Goal: Information Seeking & Learning: Learn about a topic

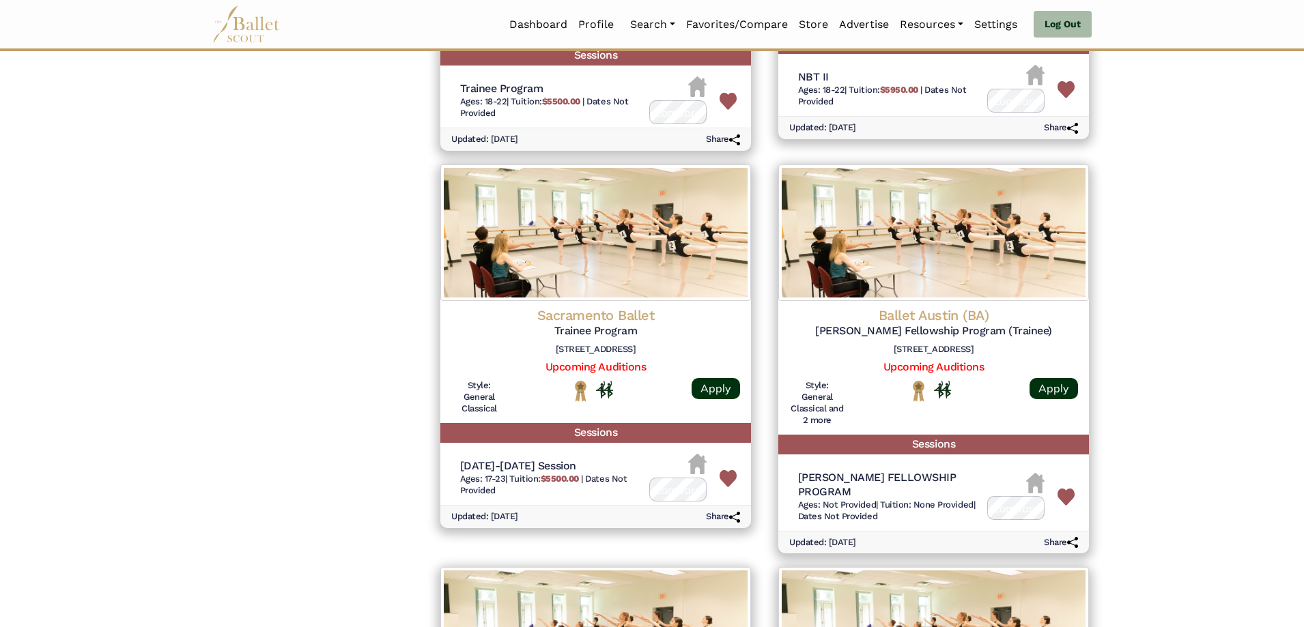
scroll to position [3959, 0]
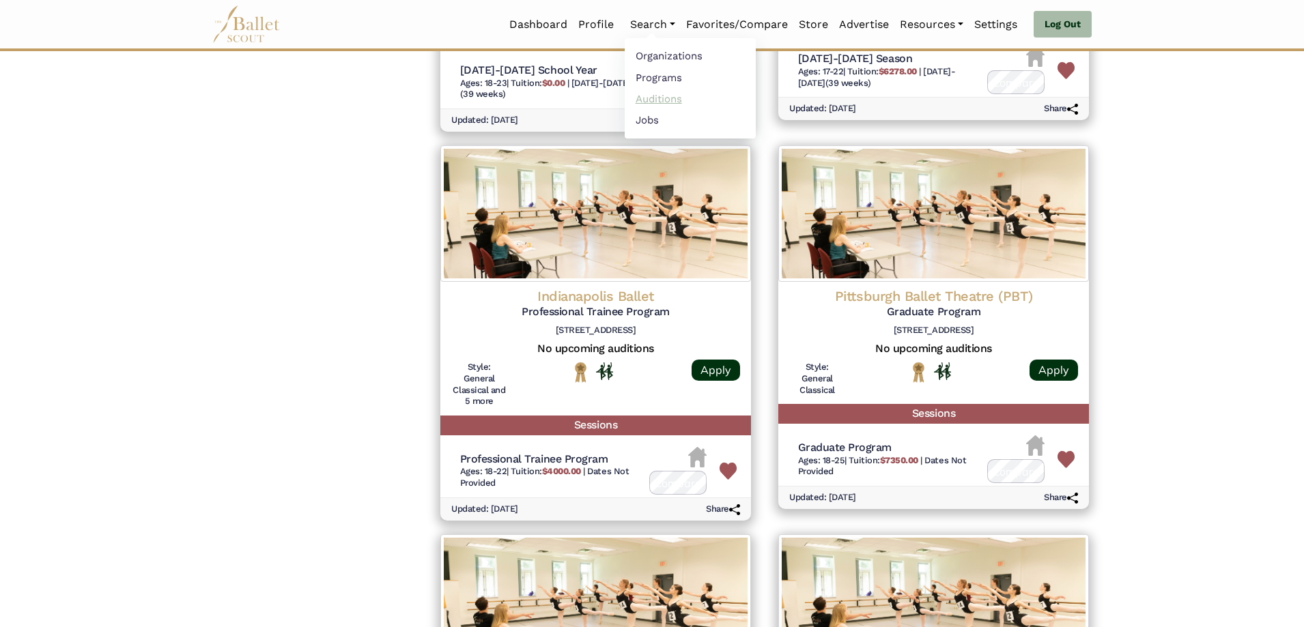
click at [657, 103] on link "Auditions" at bounding box center [690, 98] width 131 height 21
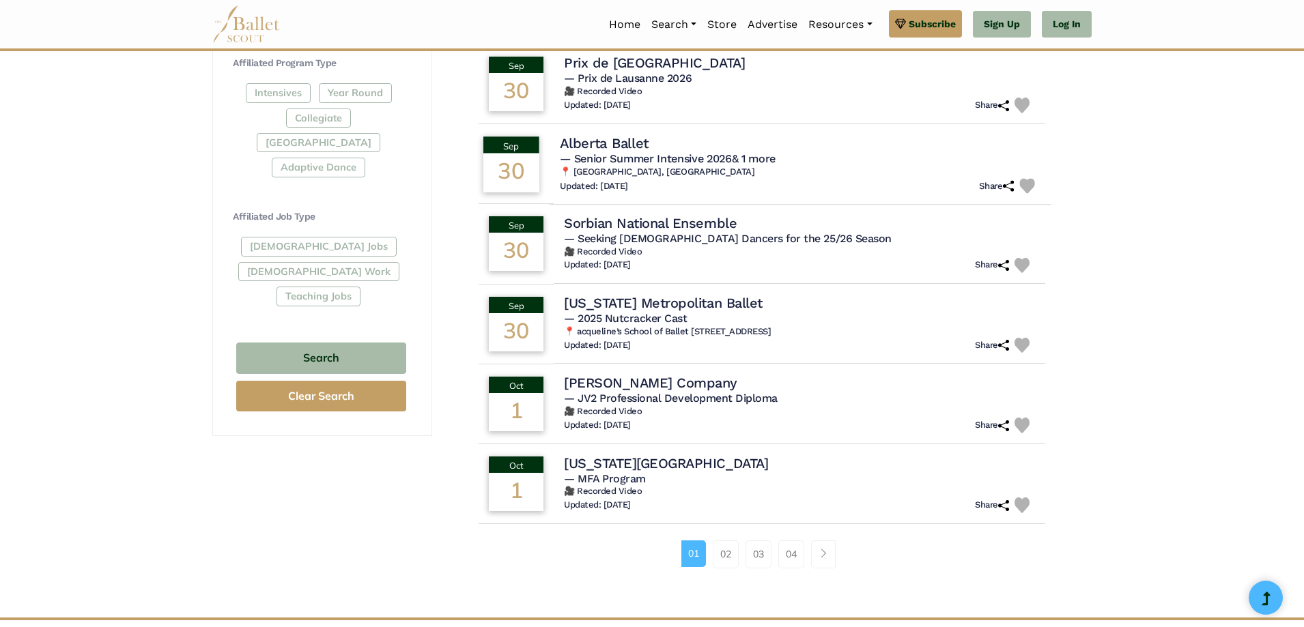
scroll to position [683, 0]
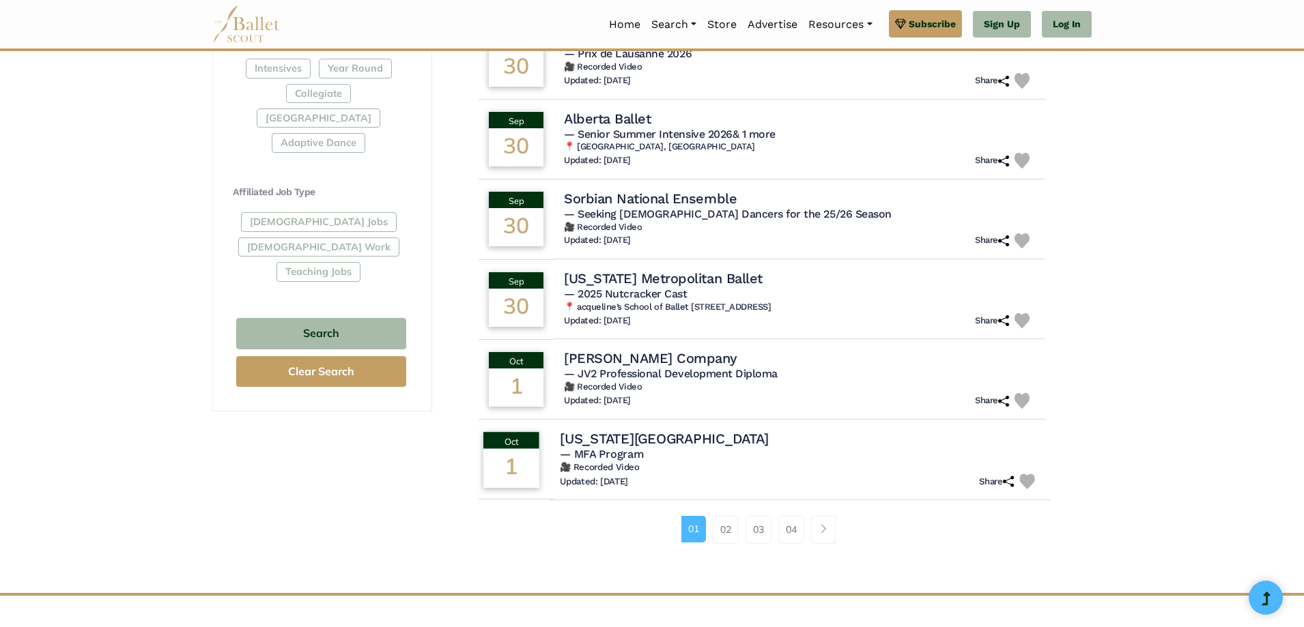
click at [638, 440] on h4 "Ohio State University" at bounding box center [664, 438] width 208 height 18
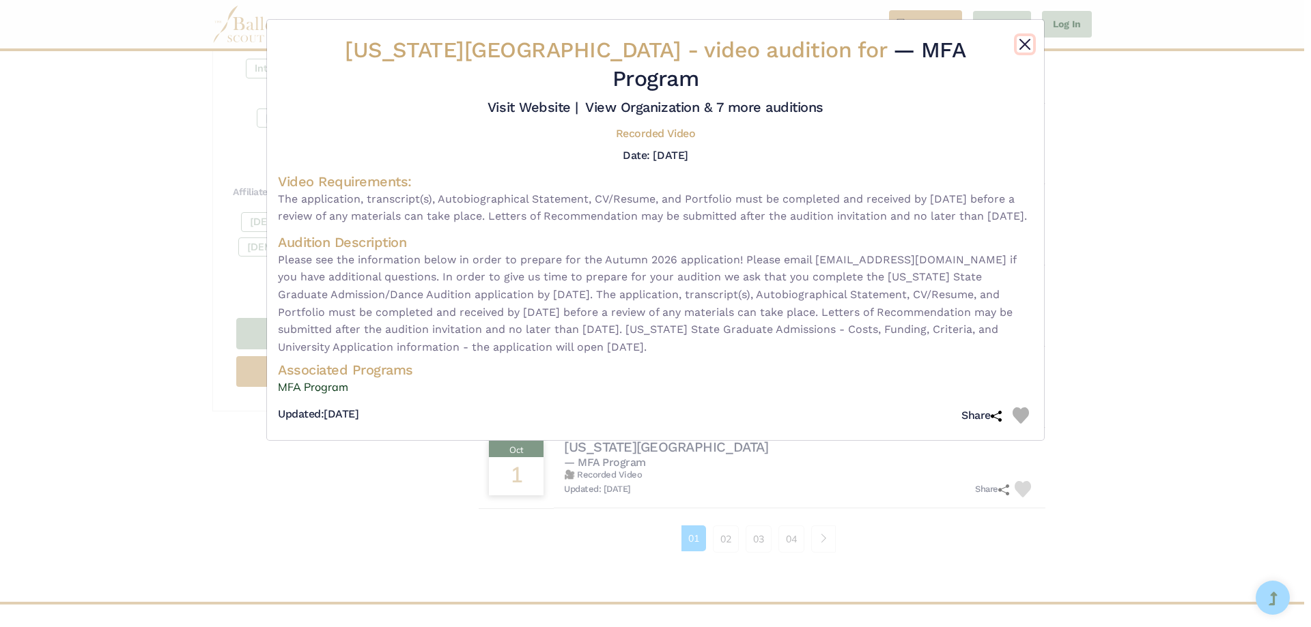
click at [1027, 42] on button "Close" at bounding box center [1024, 44] width 16 height 16
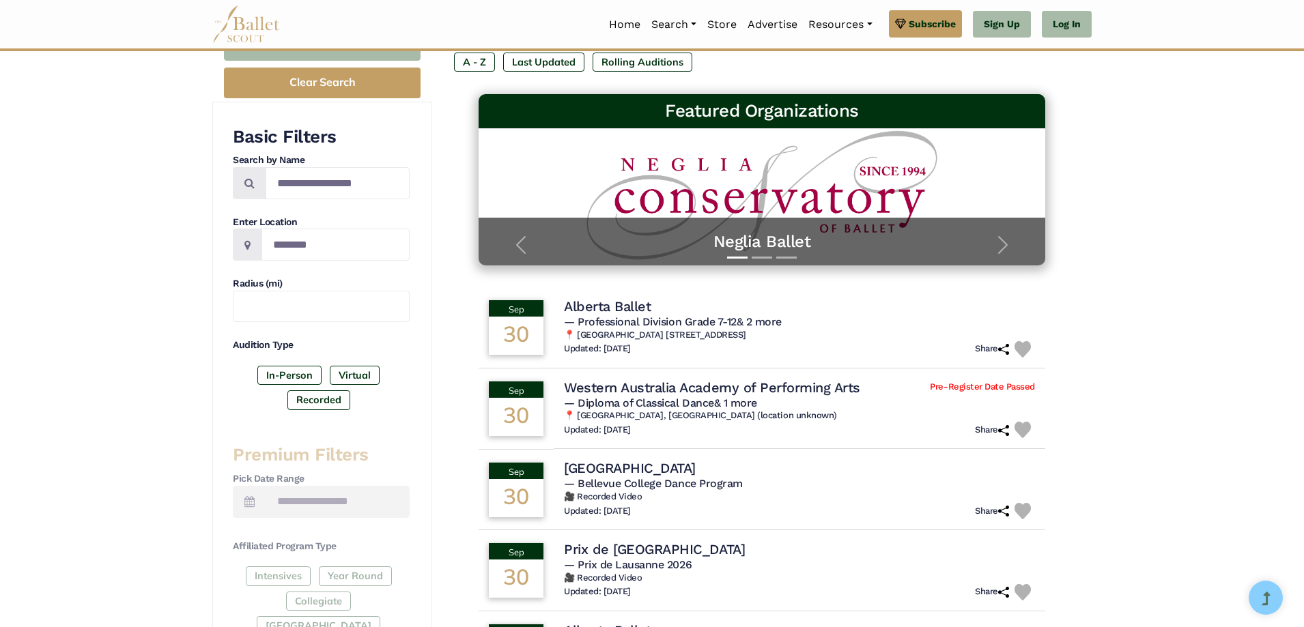
scroll to position [68, 0]
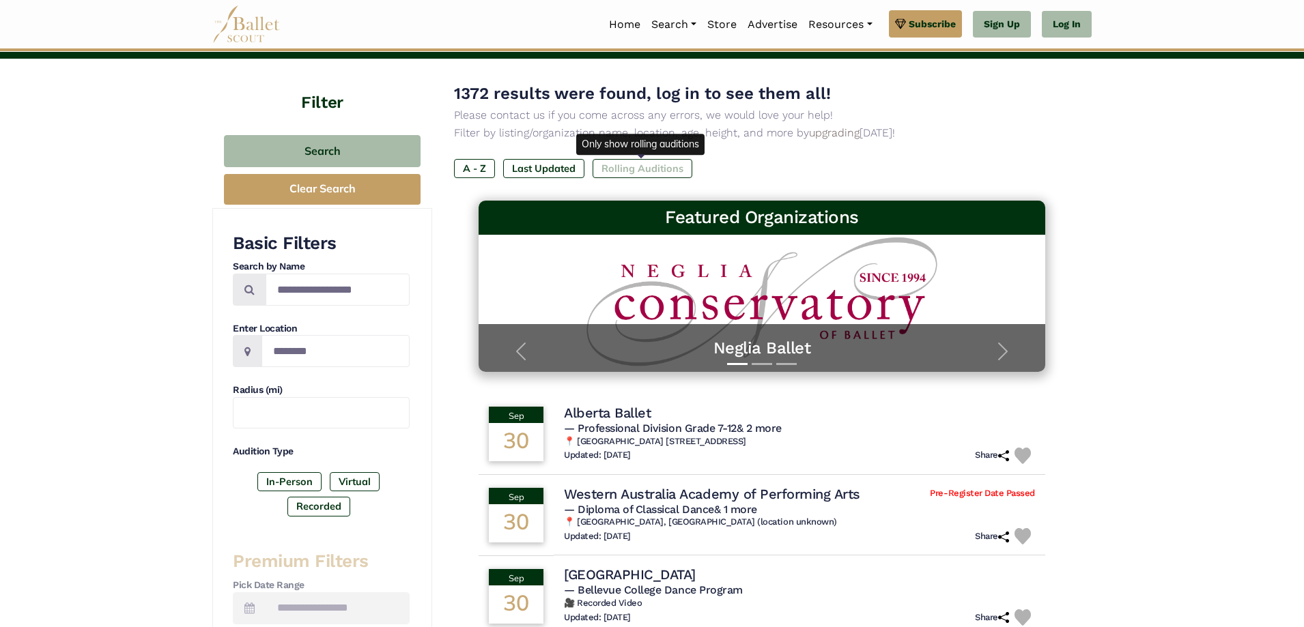
click at [659, 173] on label "Rolling Auditions" at bounding box center [643, 168] width 100 height 19
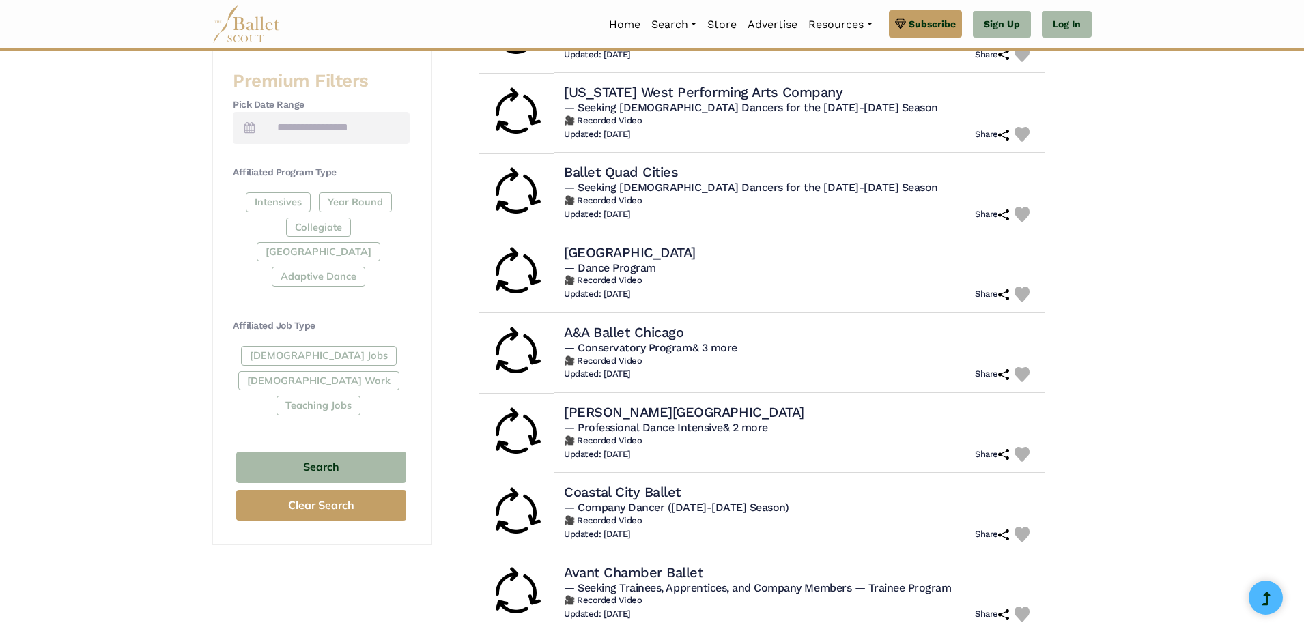
scroll to position [683, 0]
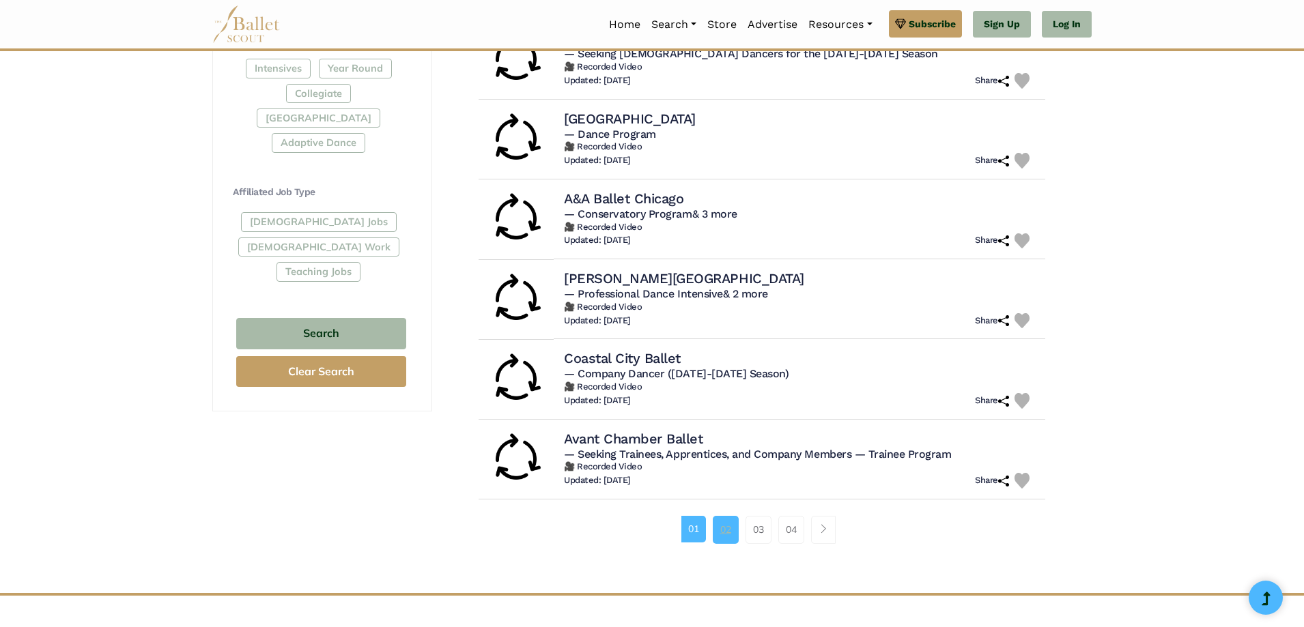
click at [732, 528] on link "02" at bounding box center [726, 529] width 26 height 27
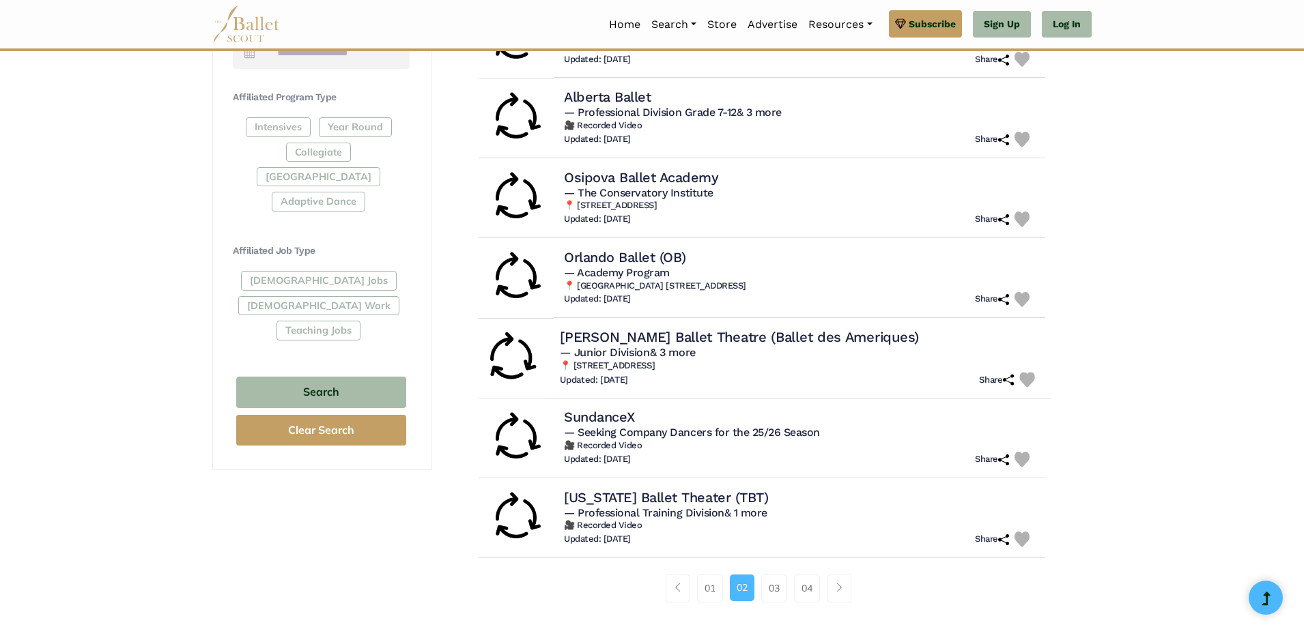
scroll to position [683, 0]
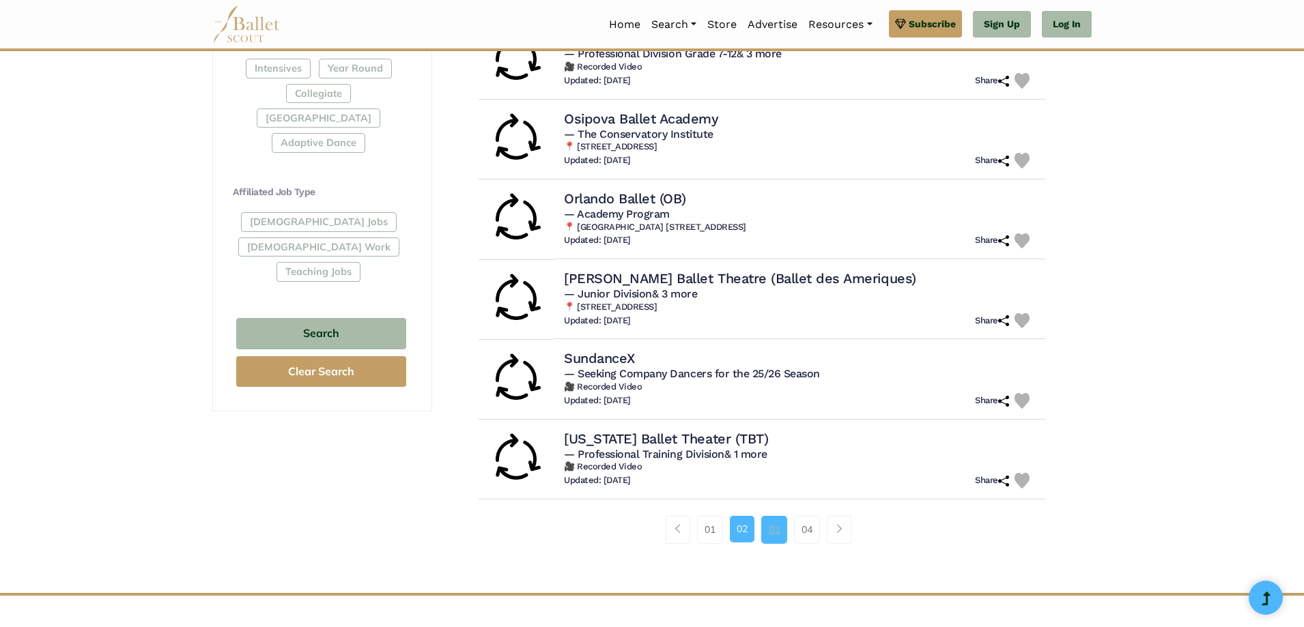
click at [773, 532] on link "03" at bounding box center [774, 529] width 26 height 27
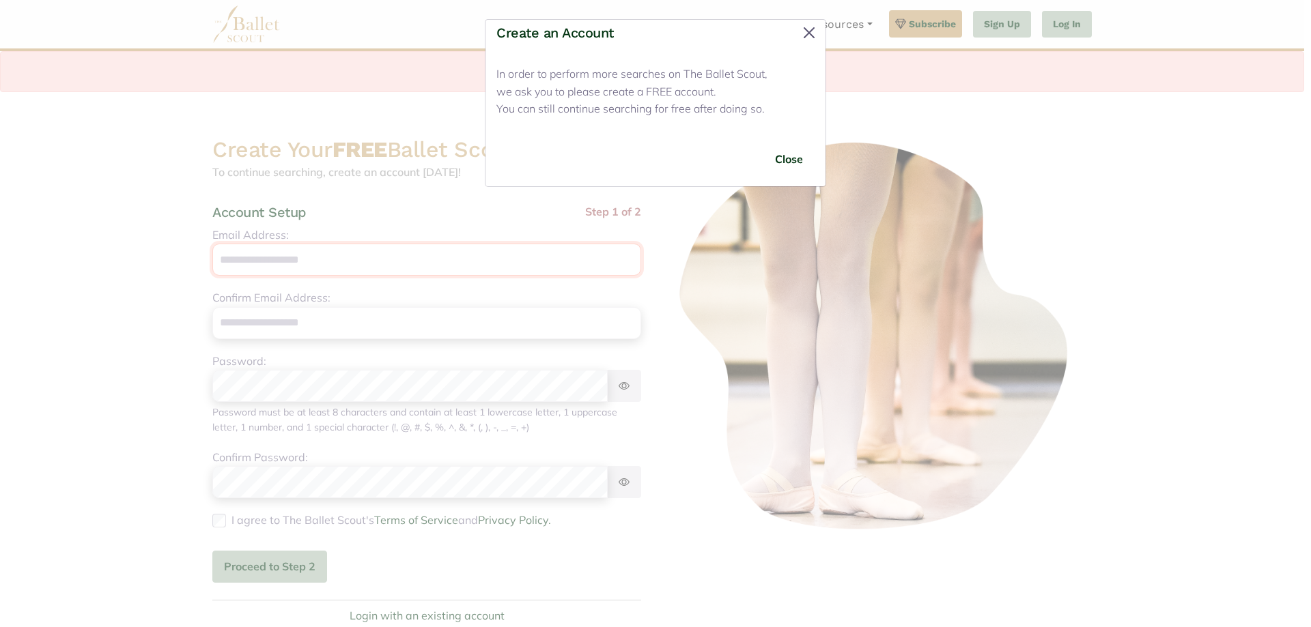
type input "**********"
click at [806, 34] on button "Close" at bounding box center [809, 33] width 22 height 22
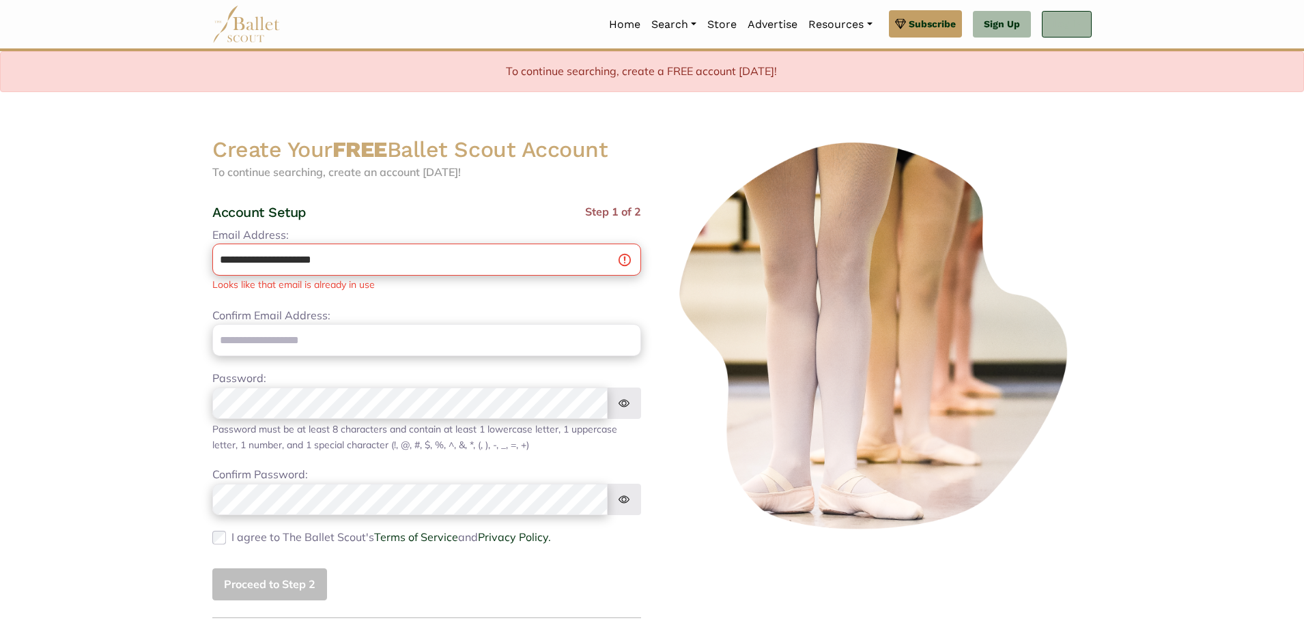
click at [1064, 25] on link "Log In" at bounding box center [1067, 24] width 50 height 27
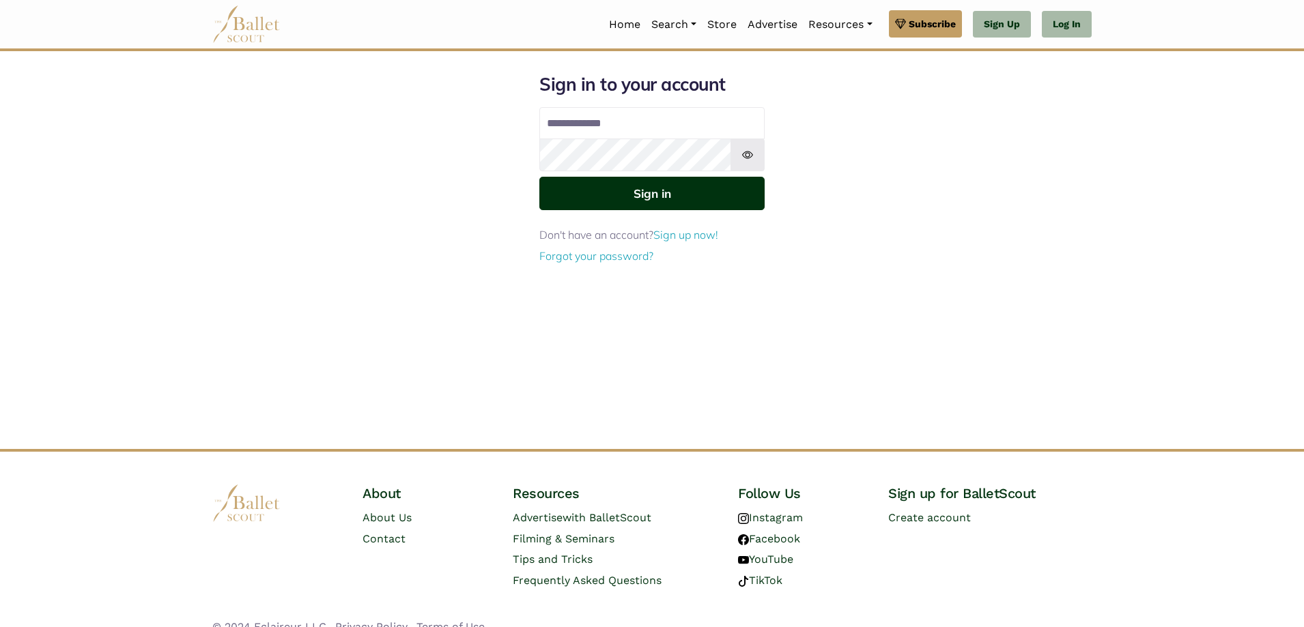
type input "**********"
click at [646, 198] on button "Sign in" at bounding box center [651, 193] width 225 height 33
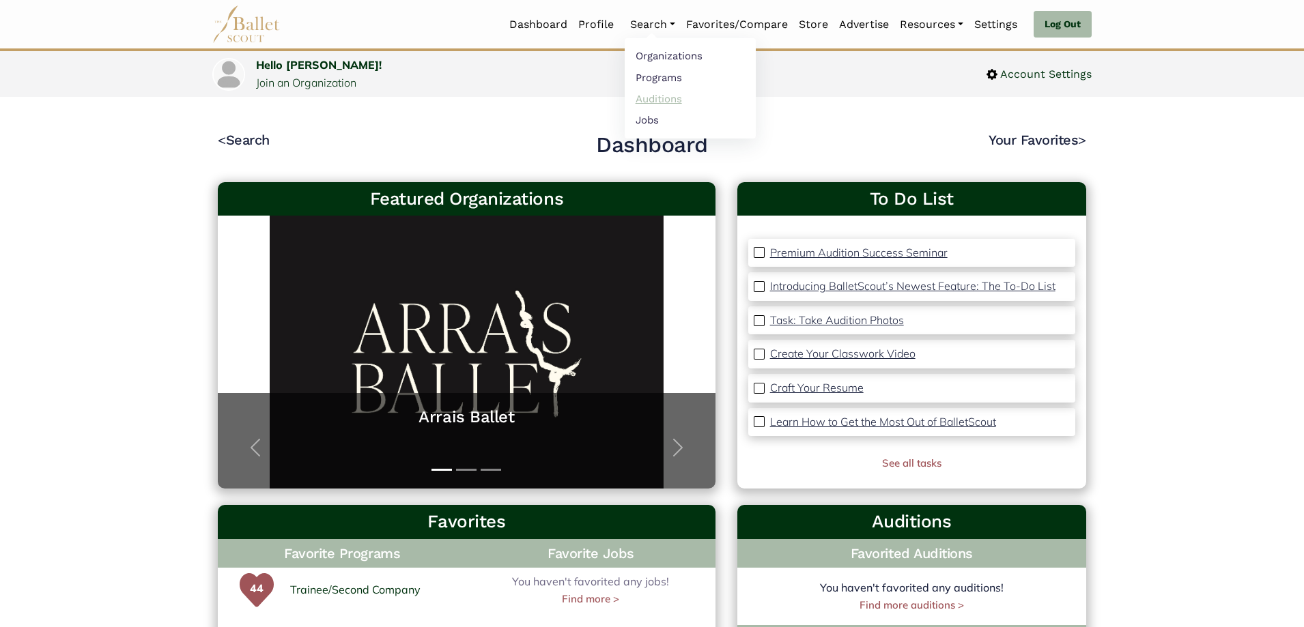
click at [642, 95] on link "Auditions" at bounding box center [690, 98] width 131 height 21
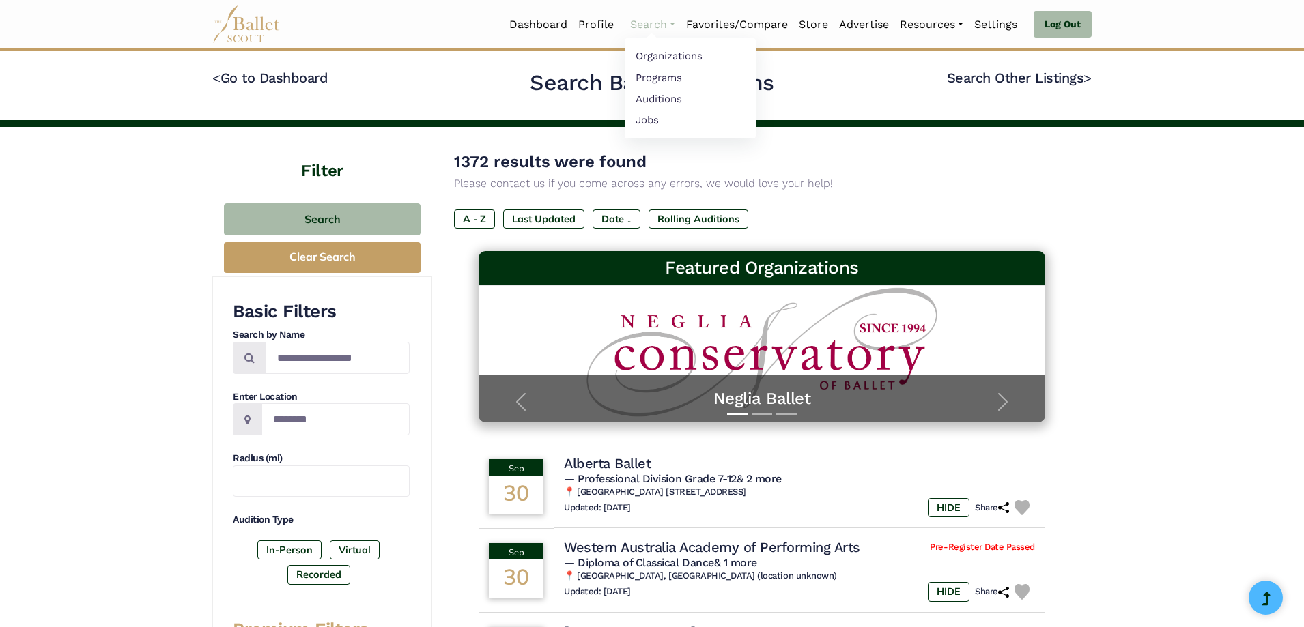
click at [651, 25] on link "Search" at bounding box center [653, 24] width 56 height 29
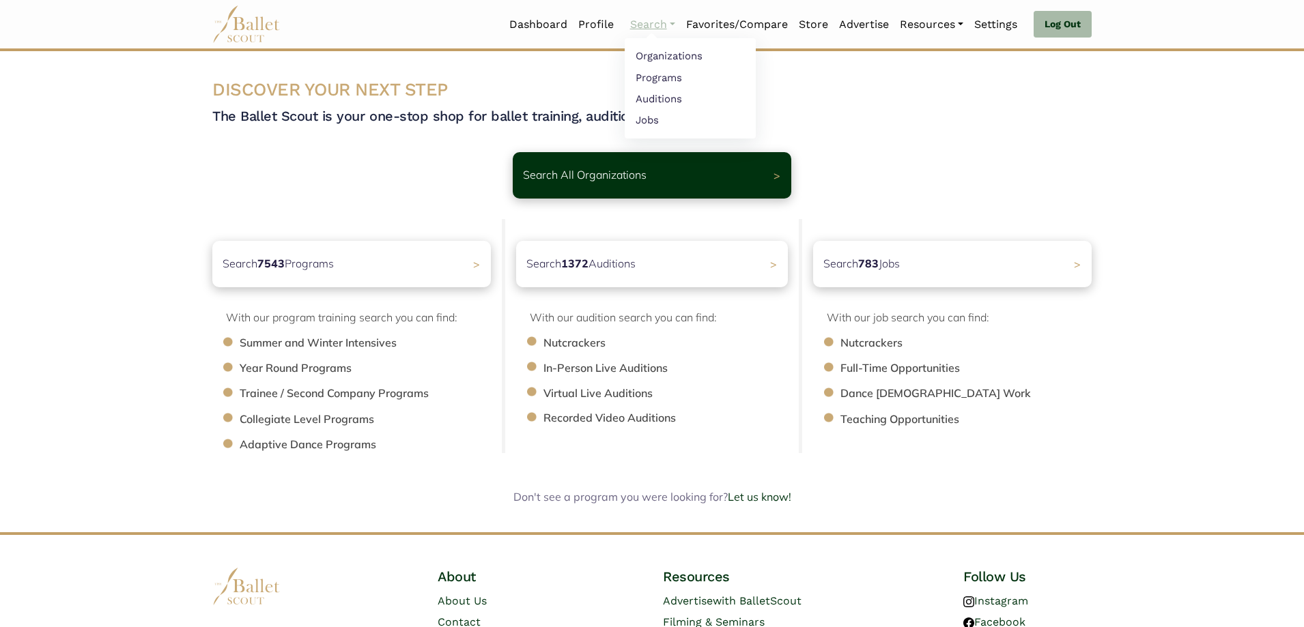
click at [637, 25] on link "Search" at bounding box center [653, 24] width 56 height 29
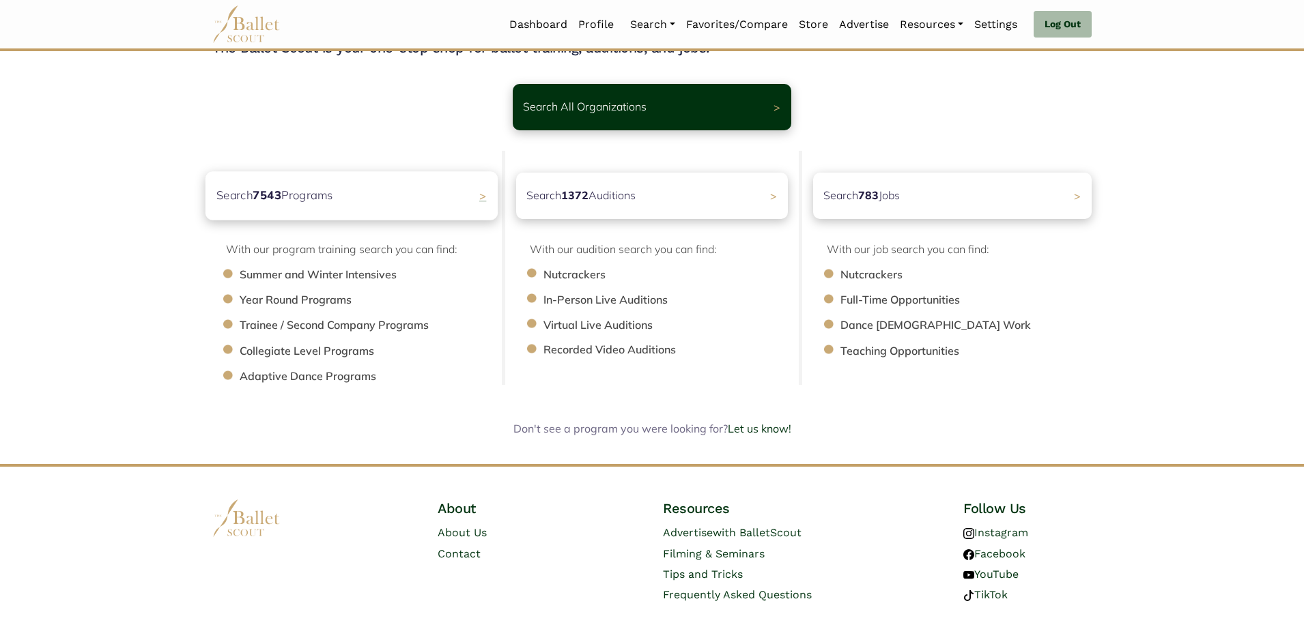
click at [267, 205] on p "Search 7543 Programs" at bounding box center [274, 195] width 117 height 18
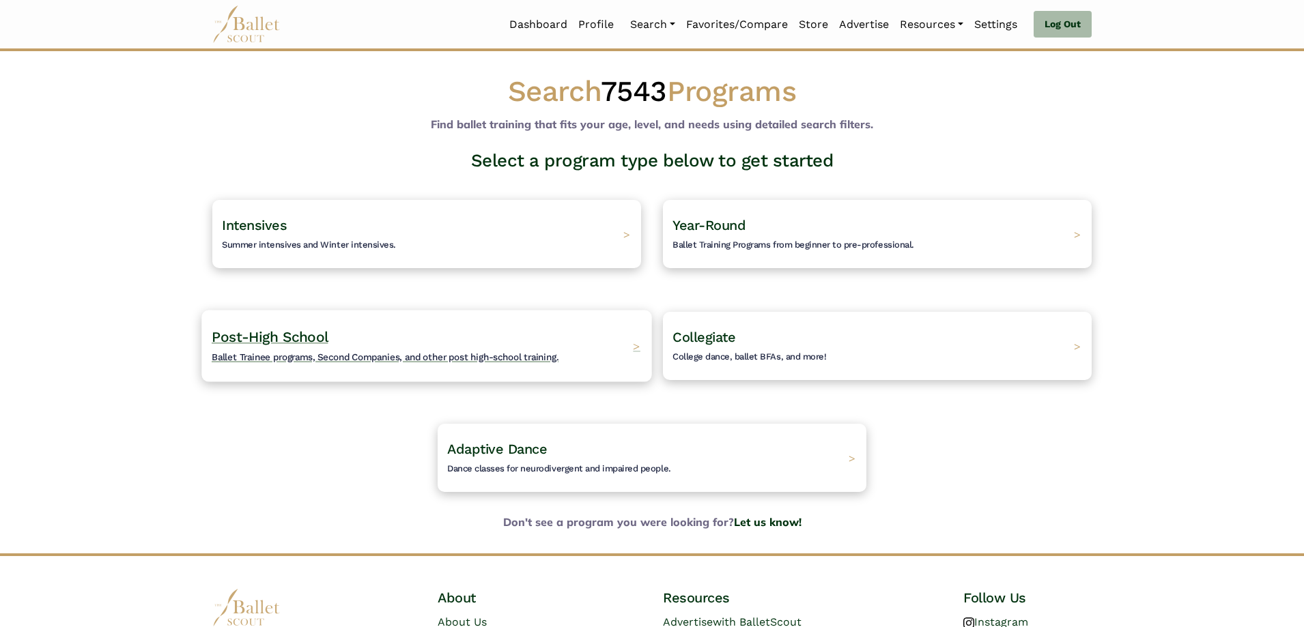
click at [281, 343] on span "Post-High School" at bounding box center [270, 336] width 116 height 17
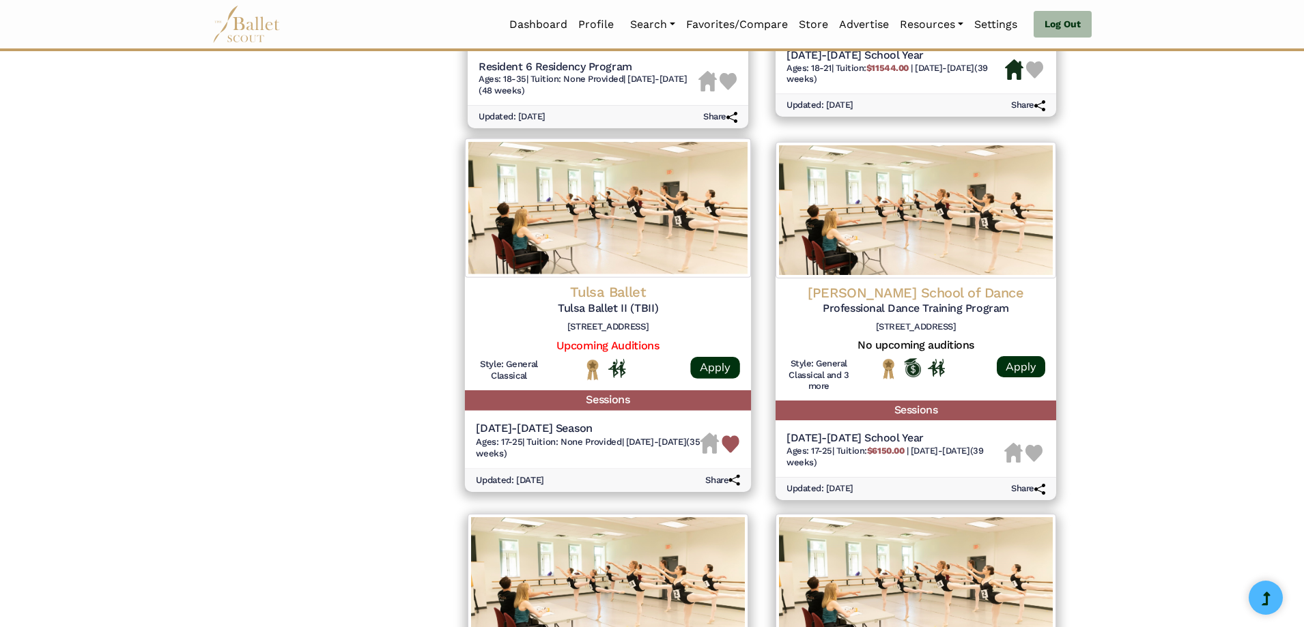
scroll to position [1229, 0]
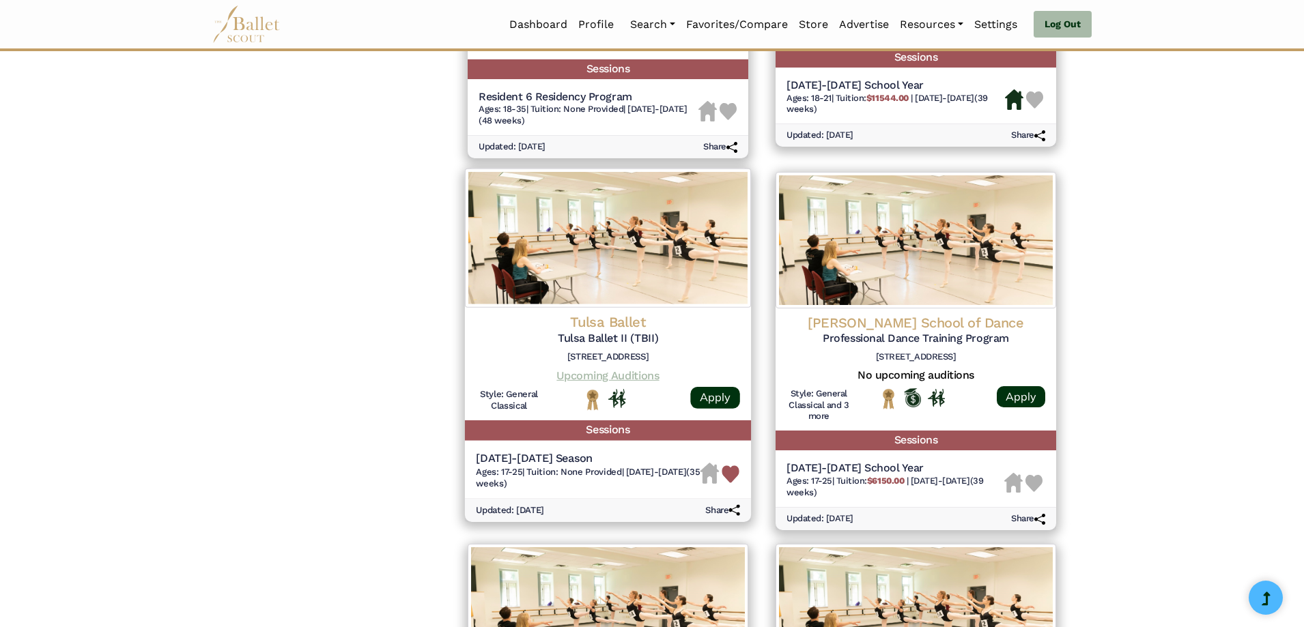
click at [624, 376] on link "Upcoming Auditions" at bounding box center [607, 375] width 102 height 13
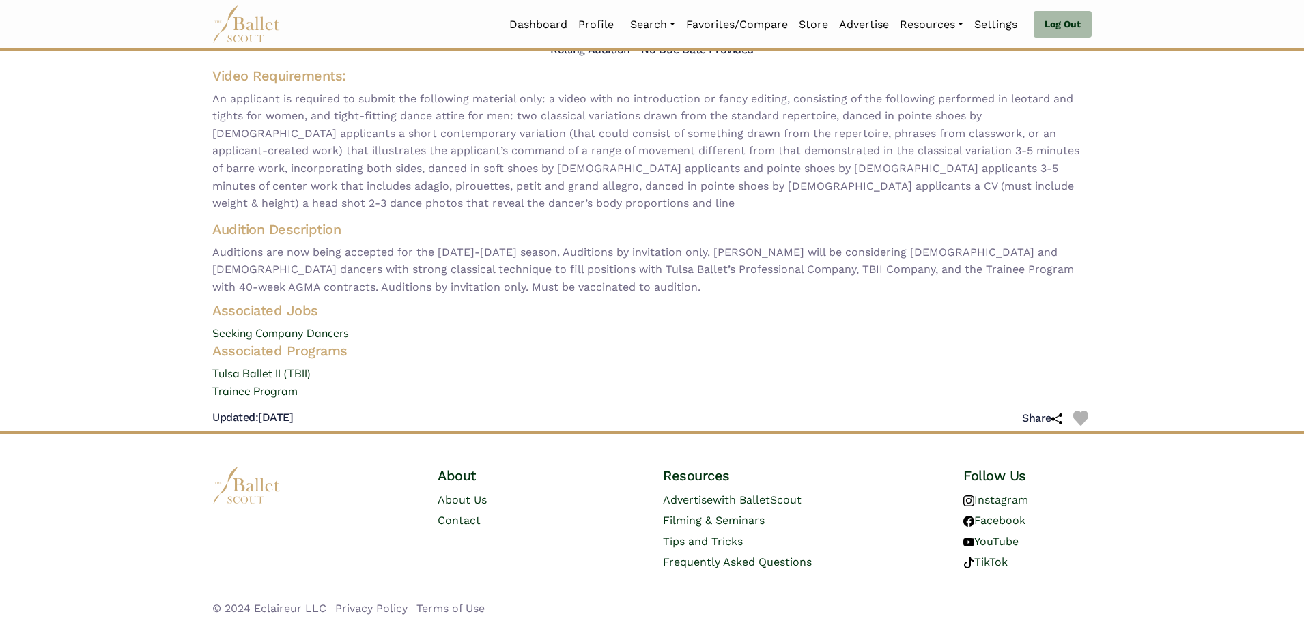
scroll to position [133, 0]
click at [274, 375] on link "Tulsa Ballet II (TBII)" at bounding box center [651, 373] width 901 height 18
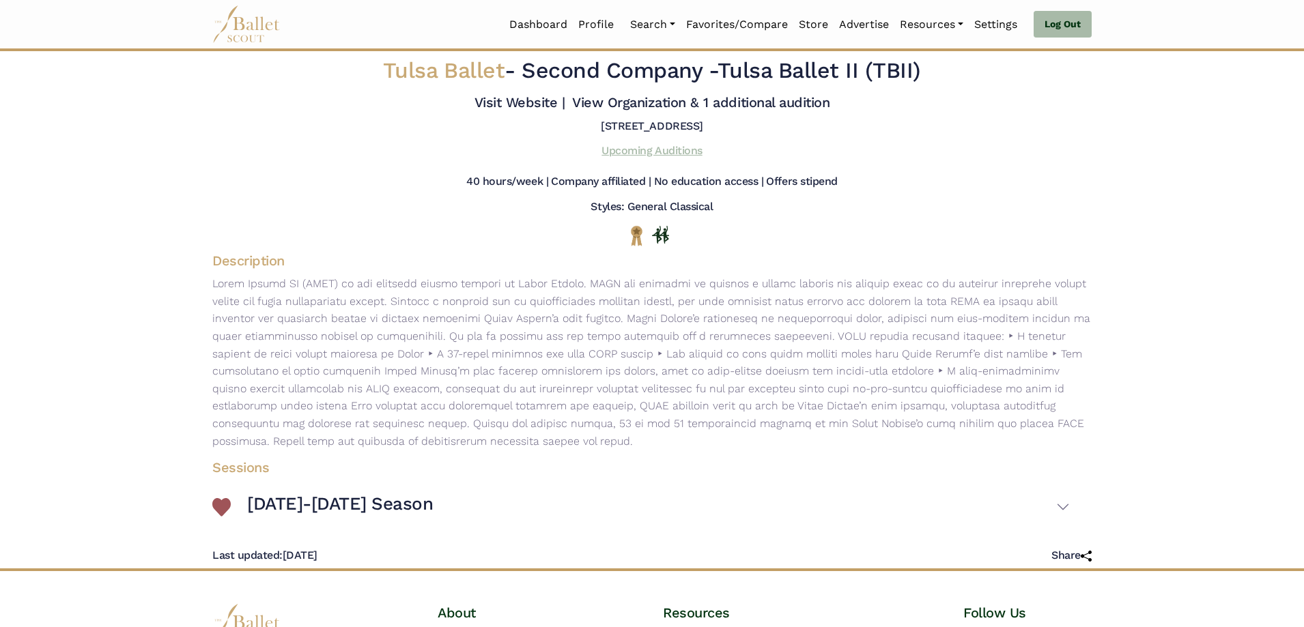
click at [615, 153] on link "Upcoming Auditions" at bounding box center [651, 150] width 100 height 13
